Goal: Transaction & Acquisition: Book appointment/travel/reservation

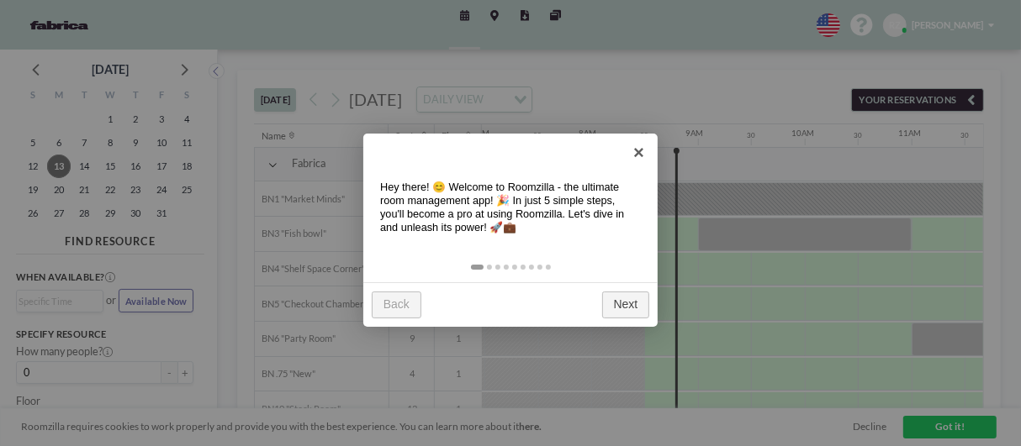
scroll to position [0, 806]
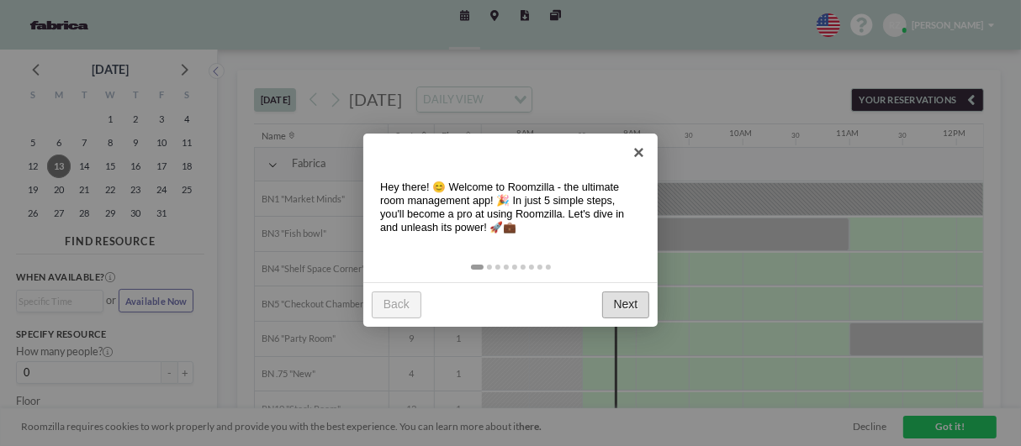
click at [645, 312] on link "Next" at bounding box center [625, 305] width 47 height 27
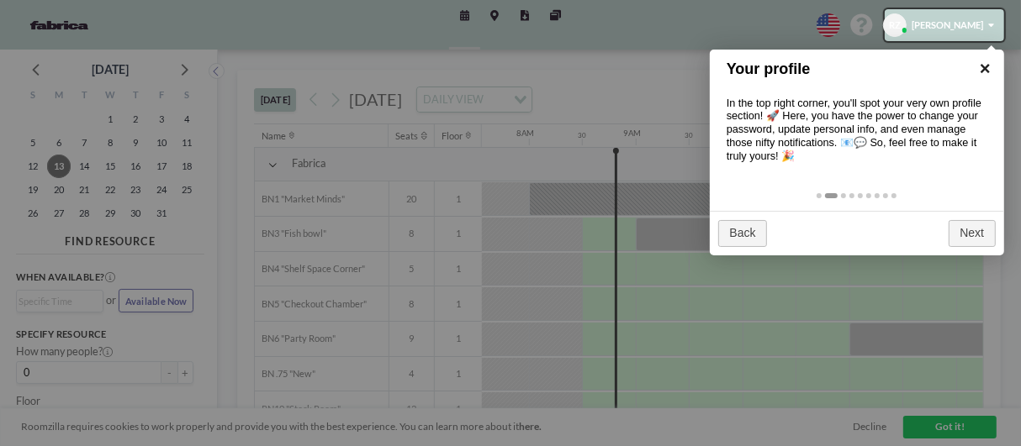
click at [985, 57] on link "×" at bounding box center [985, 69] width 38 height 38
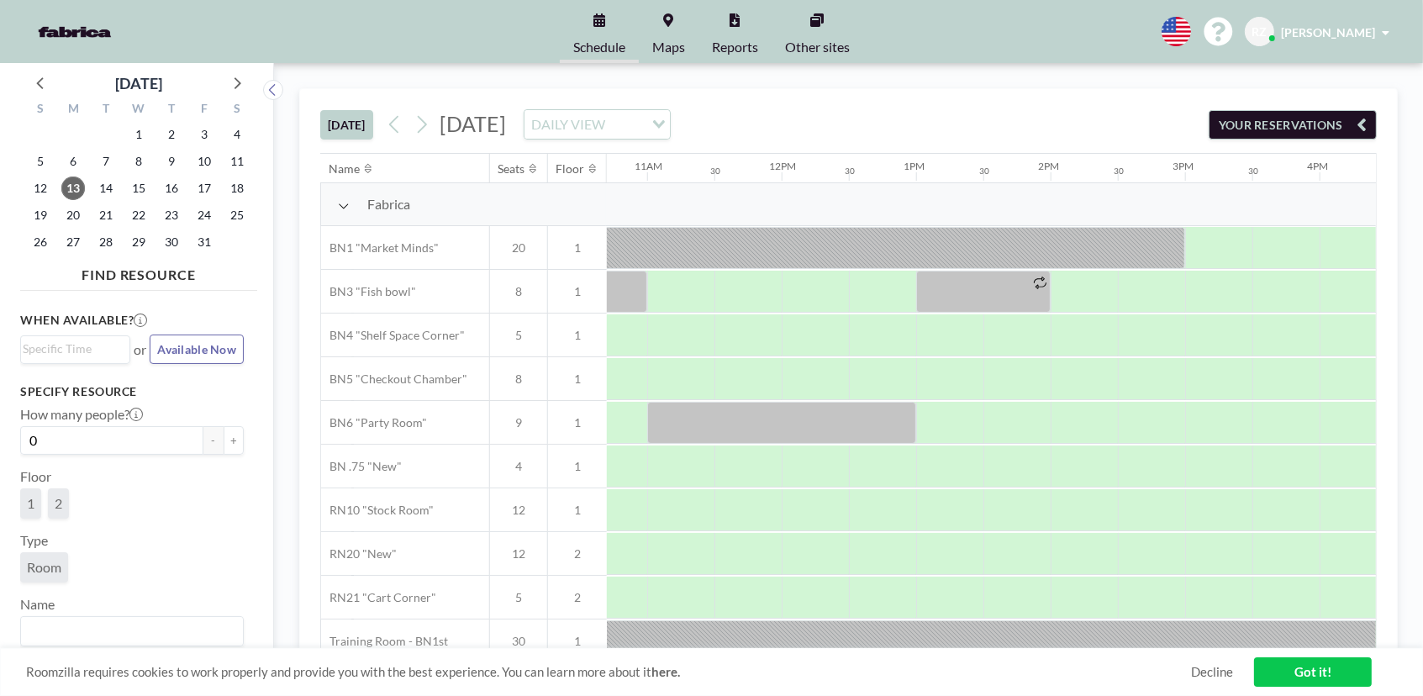
scroll to position [0, 1444]
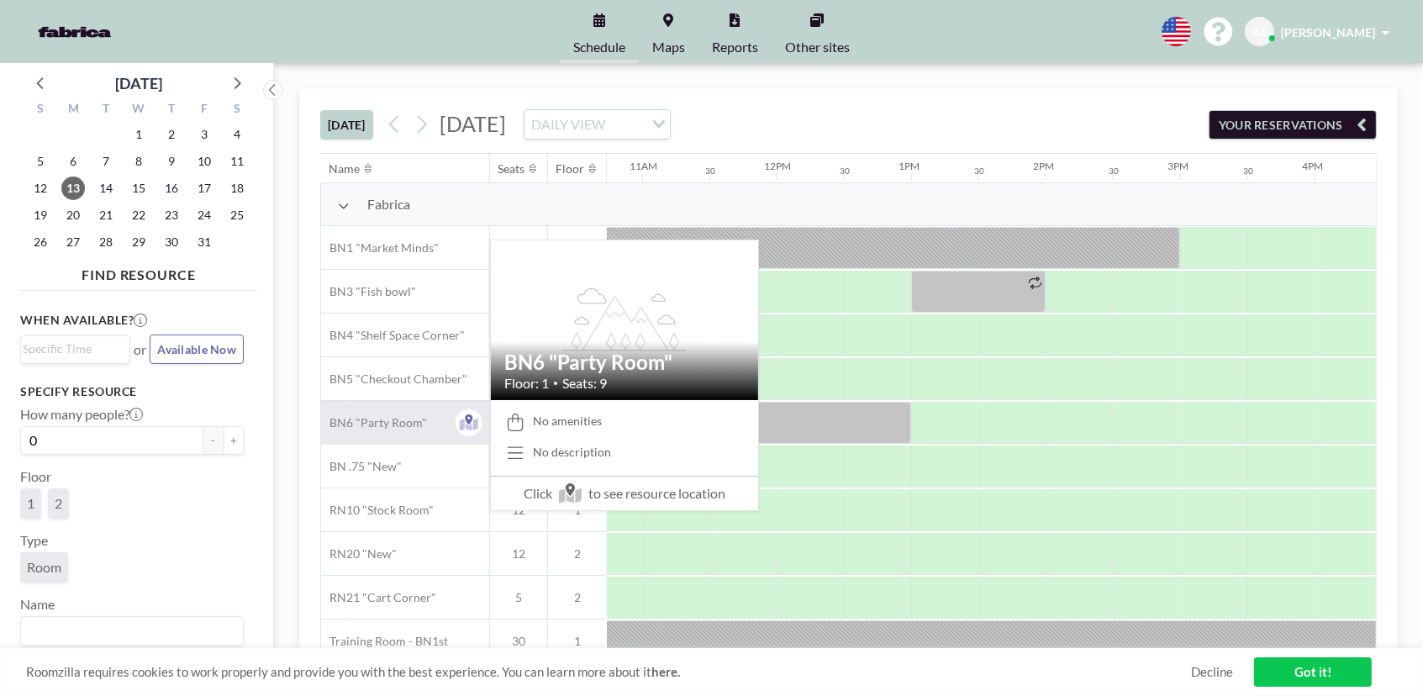
click at [426, 423] on div "BN6 "Party Room"" at bounding box center [405, 422] width 168 height 43
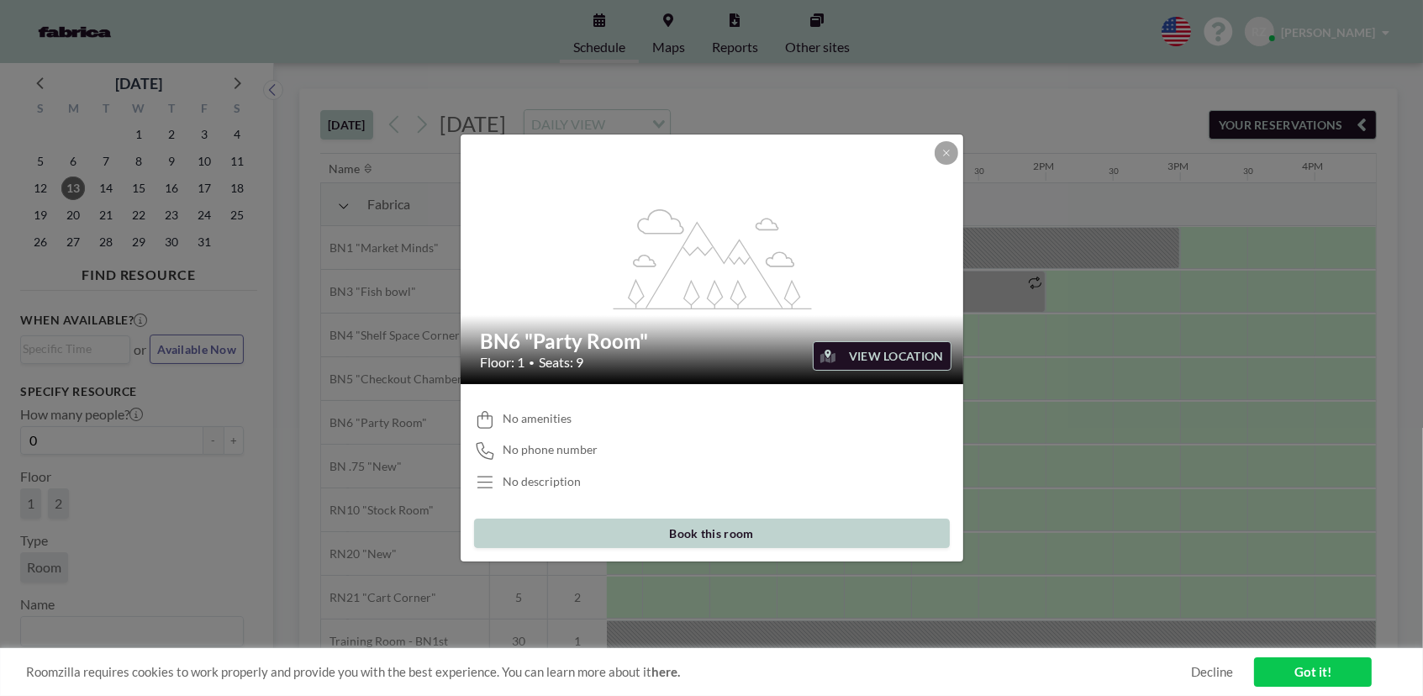
click at [857, 346] on button "VIEW LOCATION" at bounding box center [882, 355] width 139 height 29
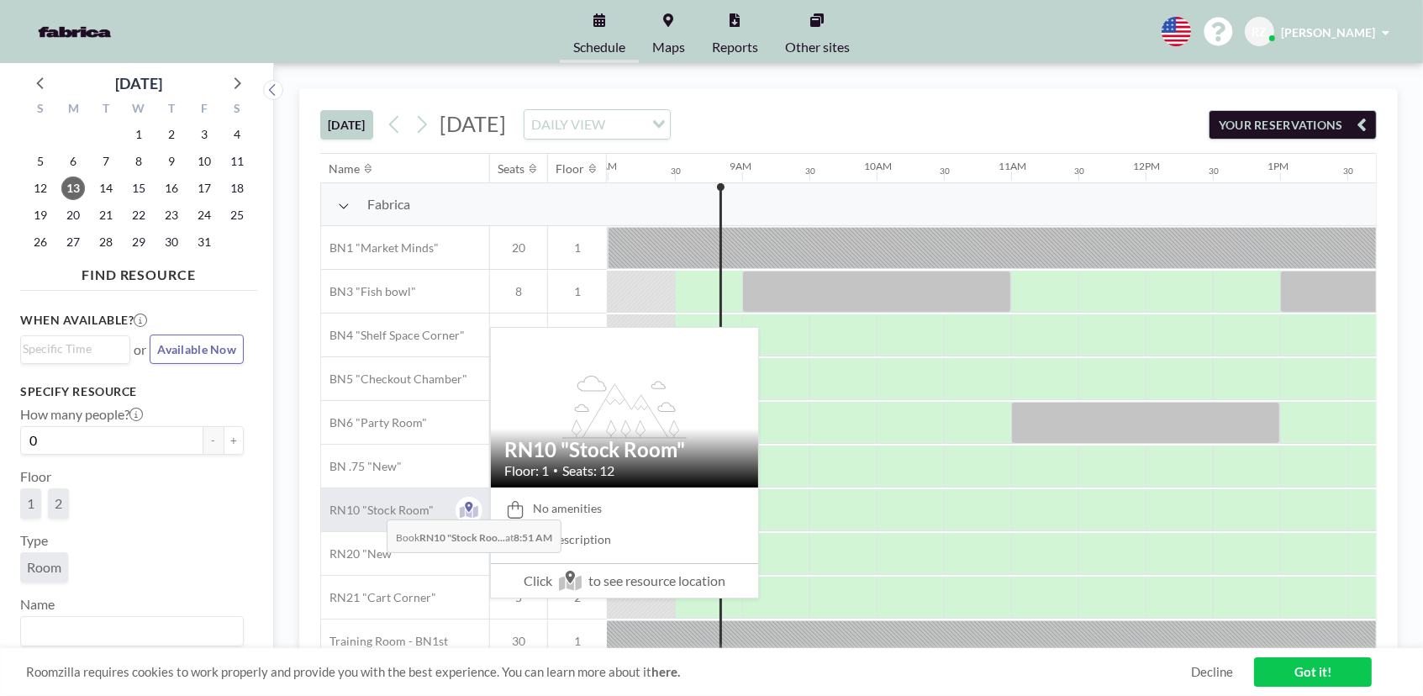
scroll to position [108, 1075]
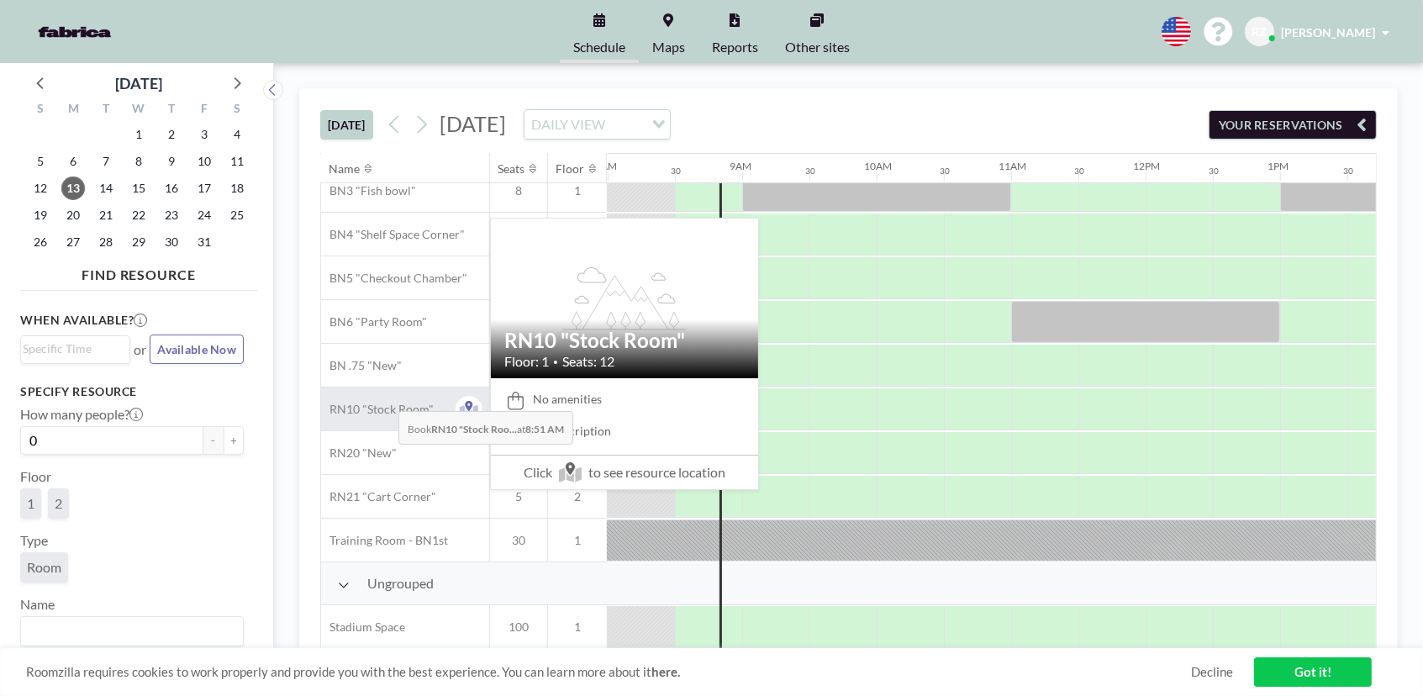
click at [385, 402] on span "RN10 "Stock Room"" at bounding box center [377, 409] width 113 height 15
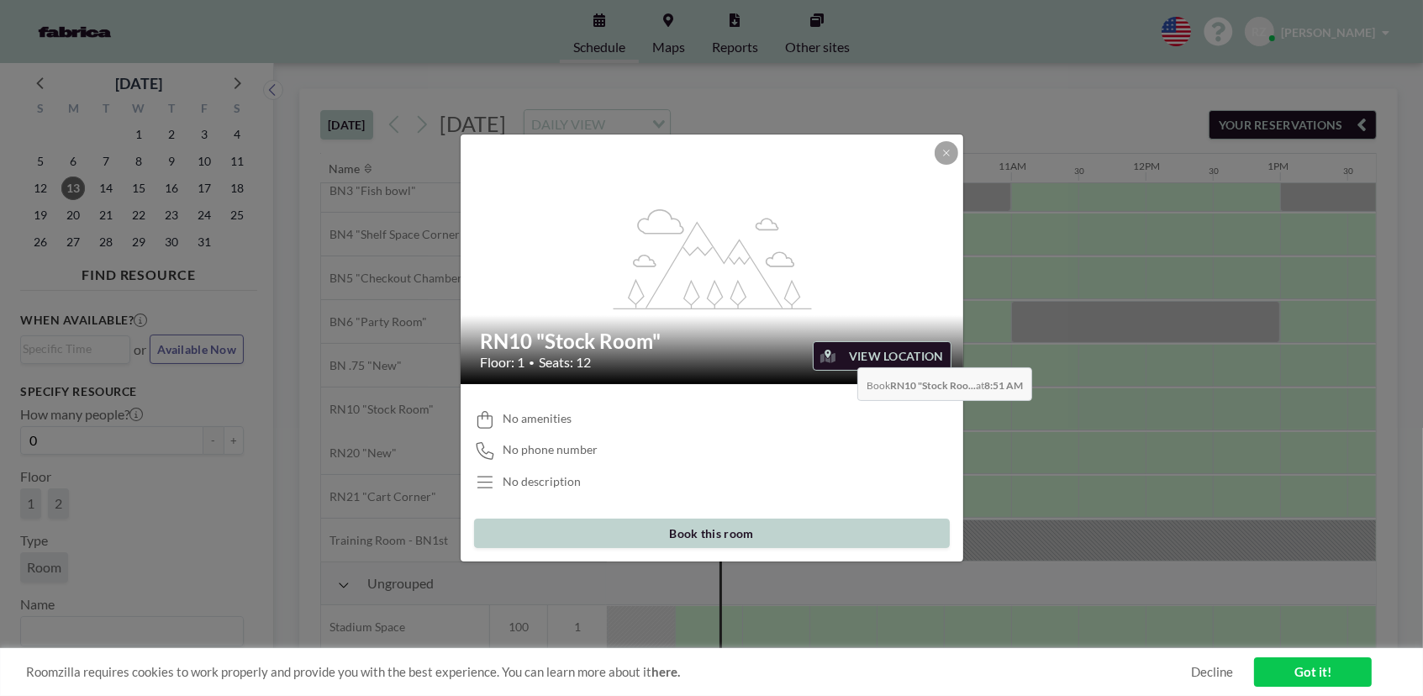
click at [849, 345] on button "VIEW LOCATION" at bounding box center [882, 355] width 139 height 29
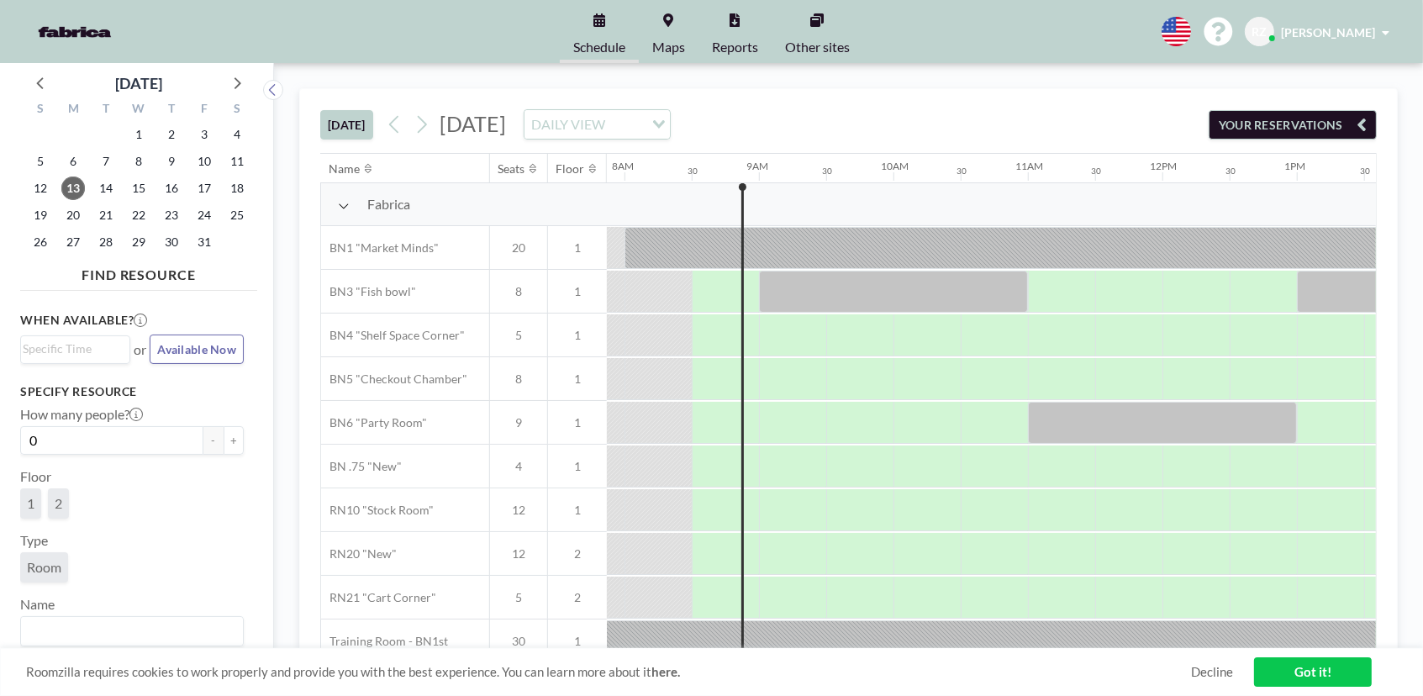
scroll to position [0, 1075]
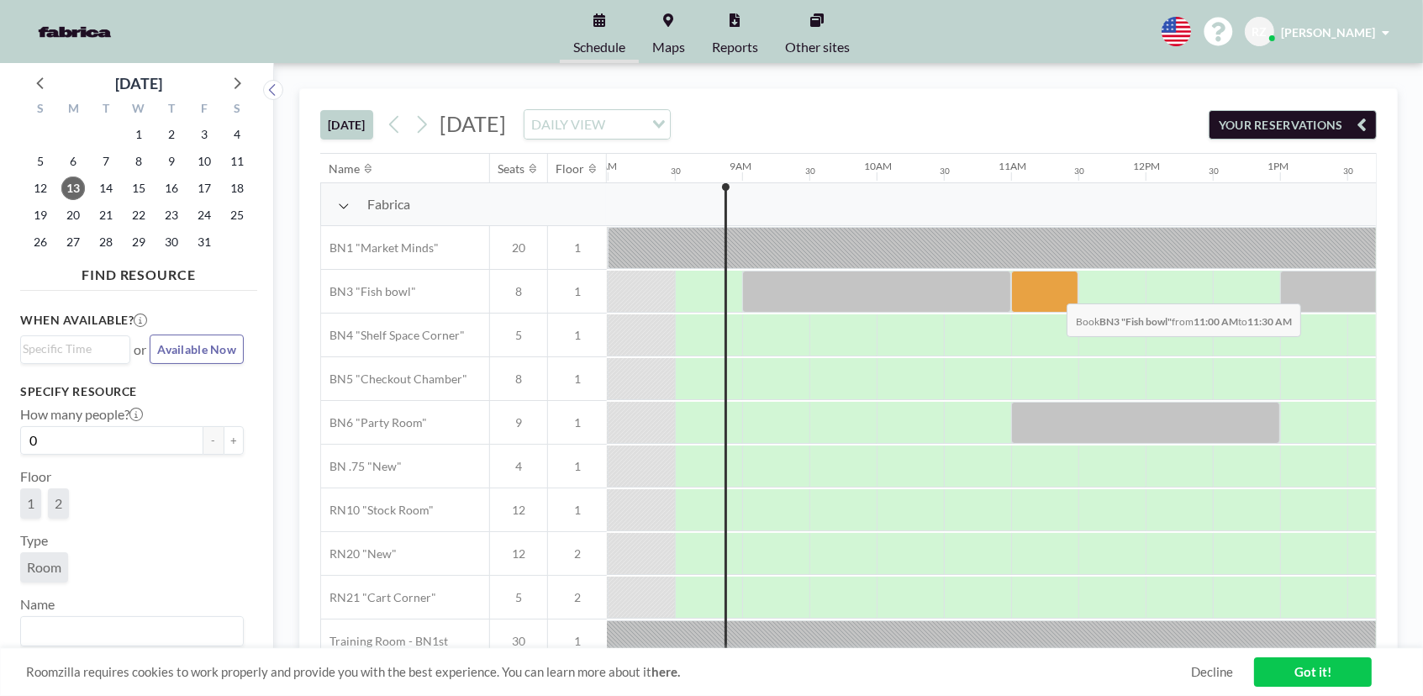
click at [1053, 291] on div at bounding box center [1044, 292] width 67 height 42
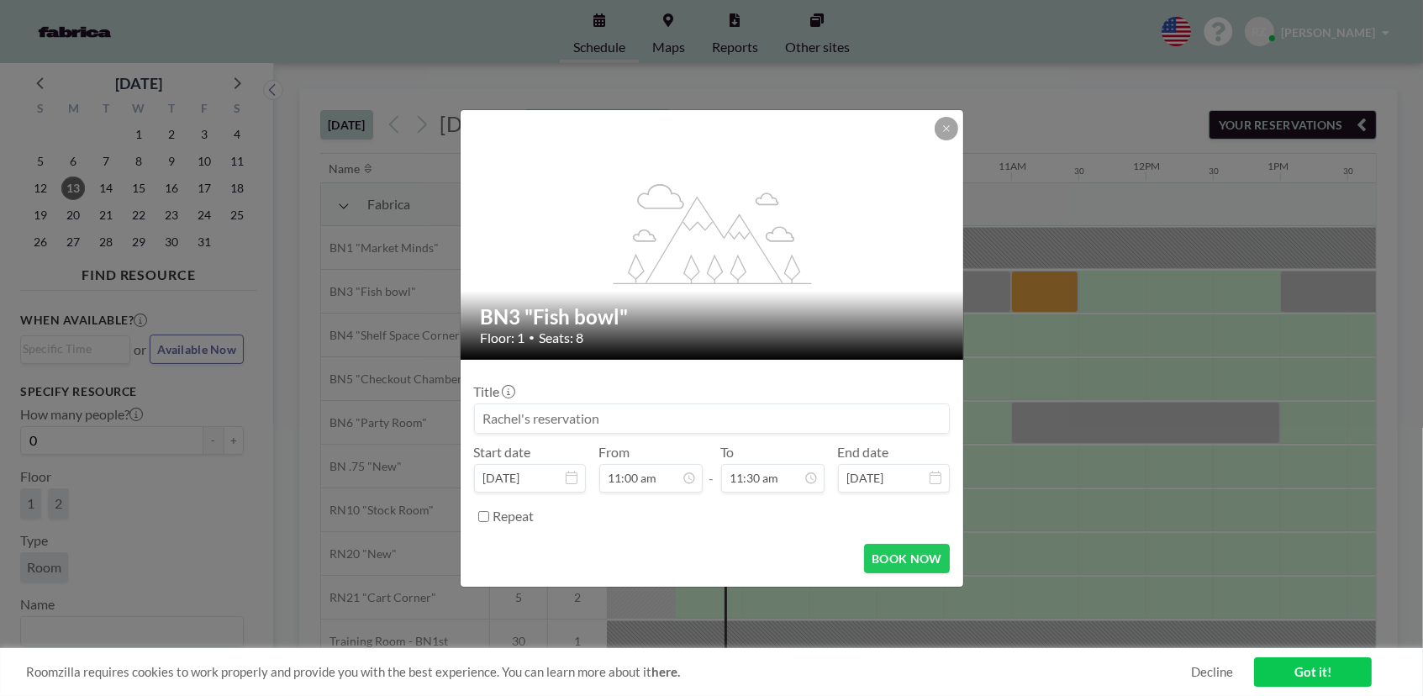
click at [622, 416] on input at bounding box center [712, 418] width 474 height 29
type input "Snooze - TA"
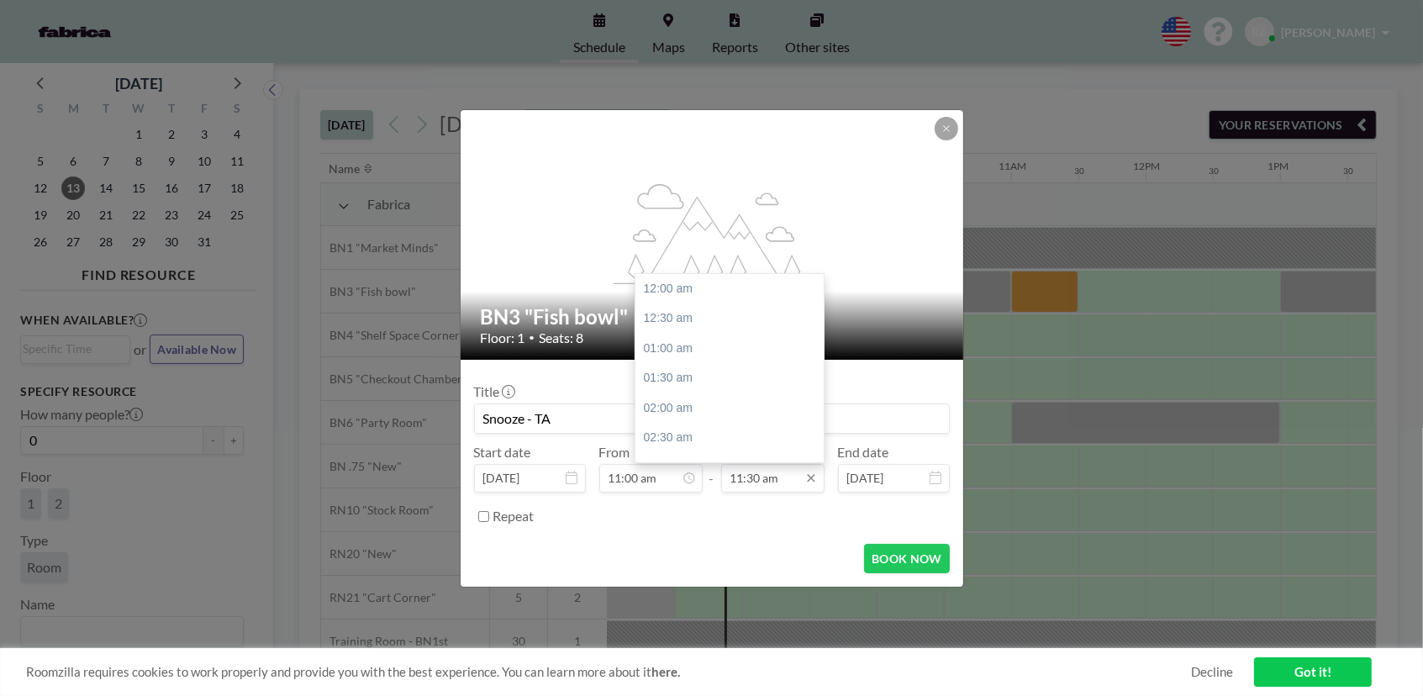
click at [781, 478] on input "11:30 am" at bounding box center [772, 478] width 103 height 29
click at [699, 377] on div "01:00 pm" at bounding box center [734, 378] width 197 height 30
type input "01:00 pm"
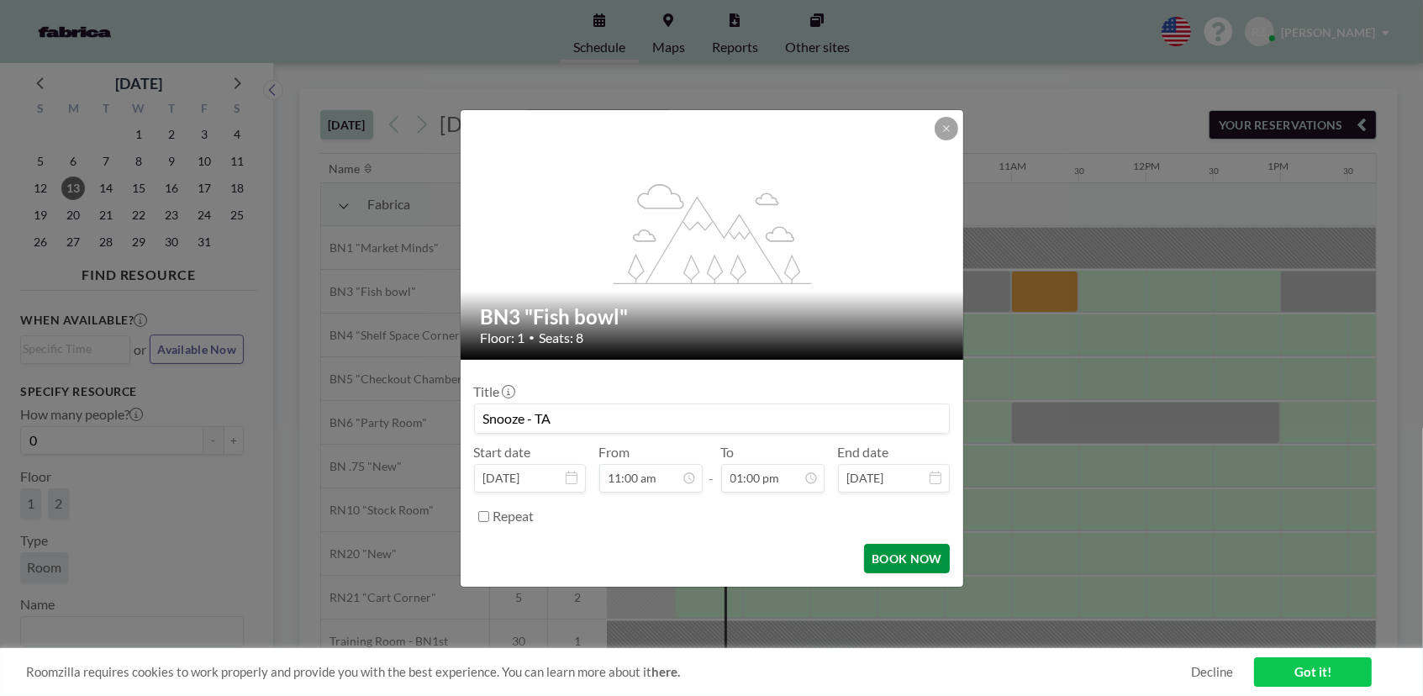
click at [892, 567] on button "BOOK NOW" at bounding box center [906, 558] width 85 height 29
